Goal: Obtain resource: Obtain resource

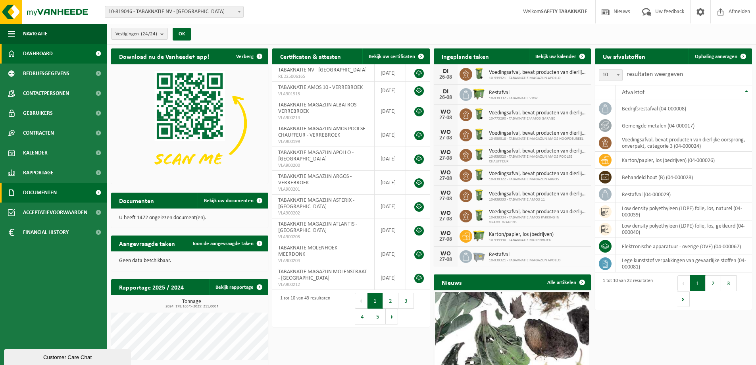
click at [61, 197] on link "Documenten" at bounding box center [53, 193] width 107 height 20
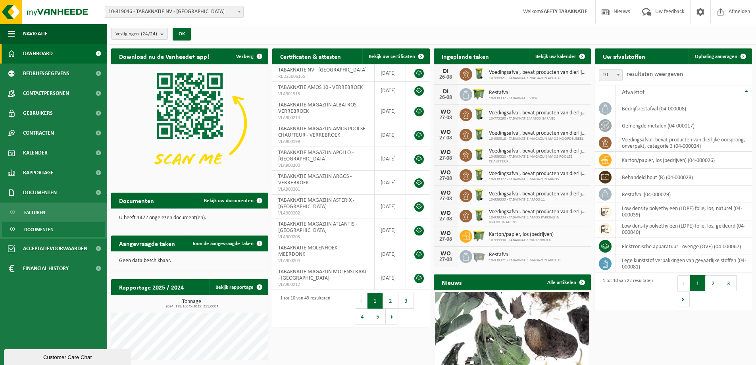
click at [65, 231] on link "Documenten" at bounding box center [53, 228] width 103 height 15
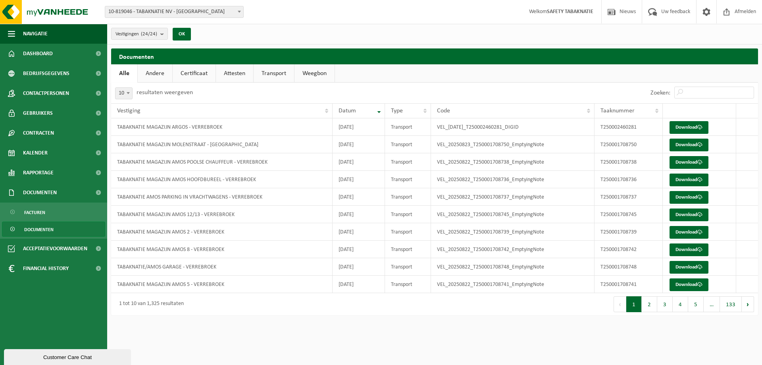
click at [157, 68] on link "Andere" at bounding box center [155, 73] width 35 height 18
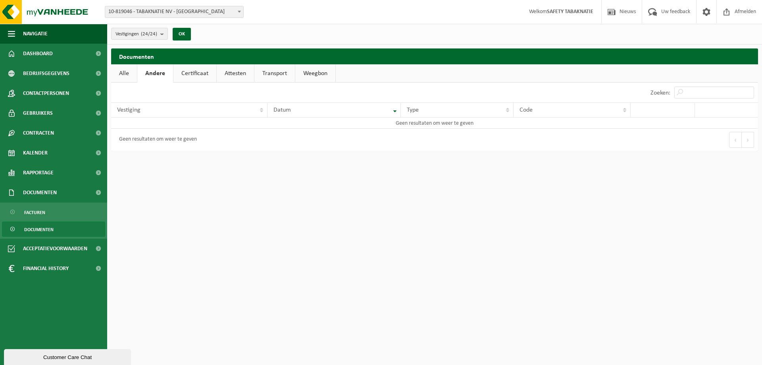
click at [192, 74] on link "Certificaat" at bounding box center [194, 73] width 43 height 18
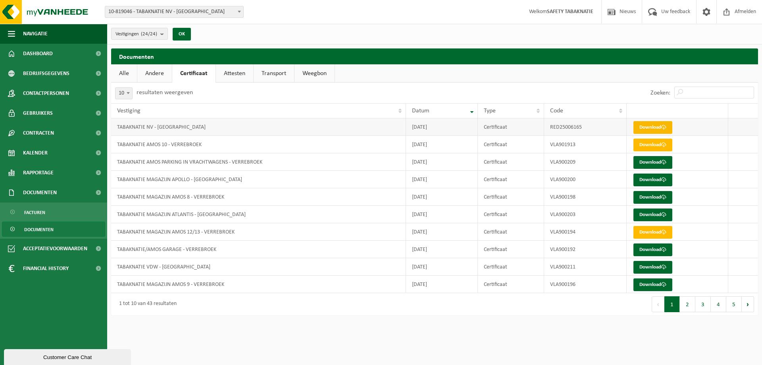
click at [656, 129] on link "Download" at bounding box center [652, 127] width 39 height 13
